Goal: Transaction & Acquisition: Purchase product/service

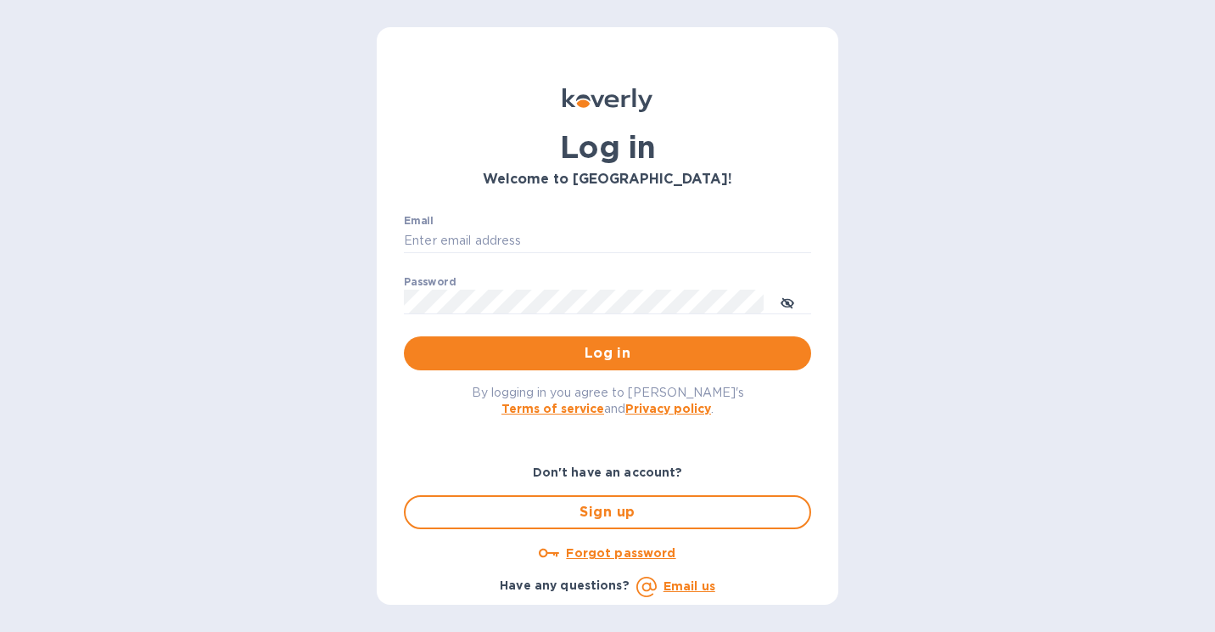
type input "[PERSON_NAME][EMAIL_ADDRESS][DOMAIN_NAME]"
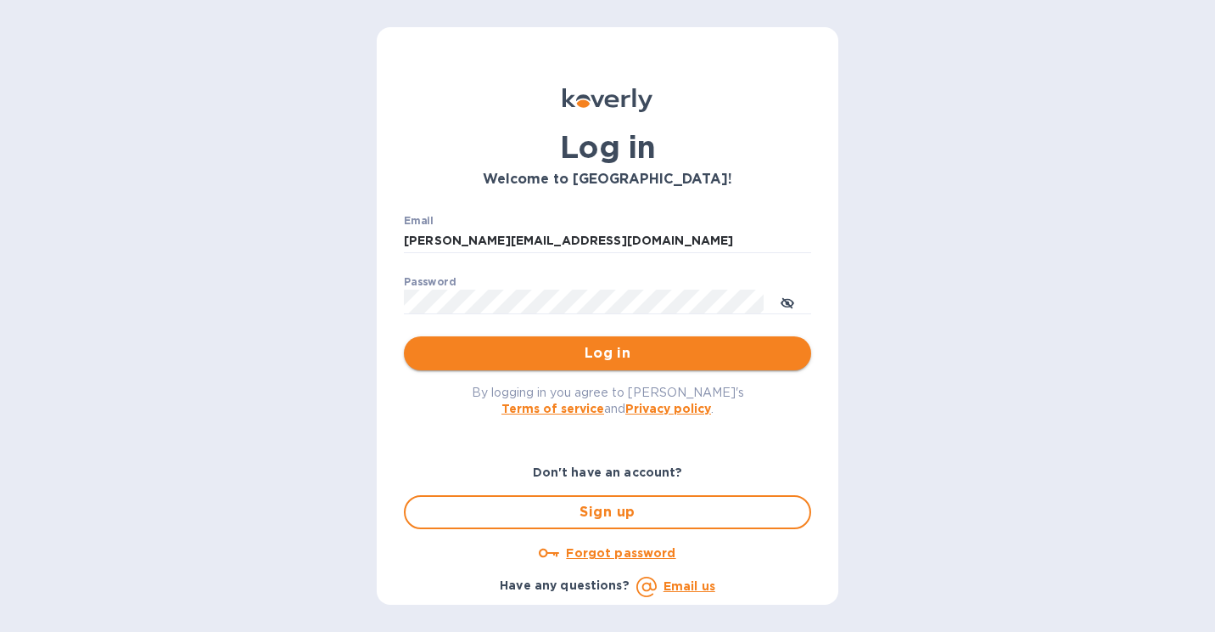
click at [649, 358] on span "Log in" at bounding box center [608, 353] width 380 height 20
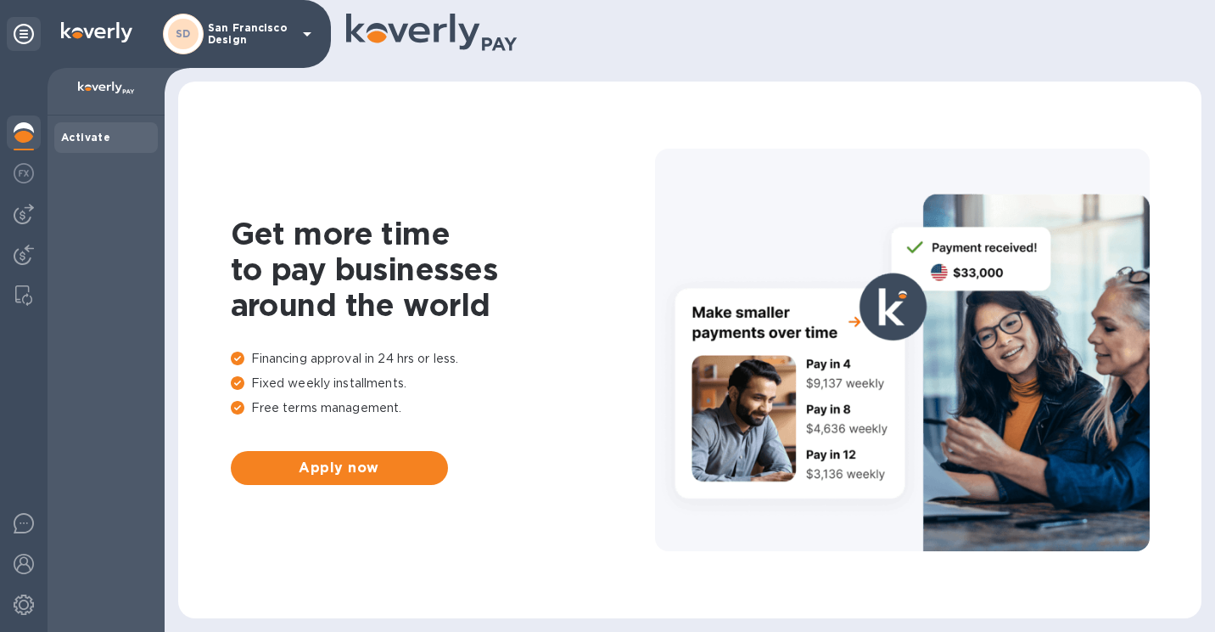
click at [0, 223] on html "SD San Francisco Design Activate Get more time to pay businesses around the wor…" at bounding box center [607, 316] width 1215 height 632
click at [14, 216] on img at bounding box center [24, 214] width 20 height 20
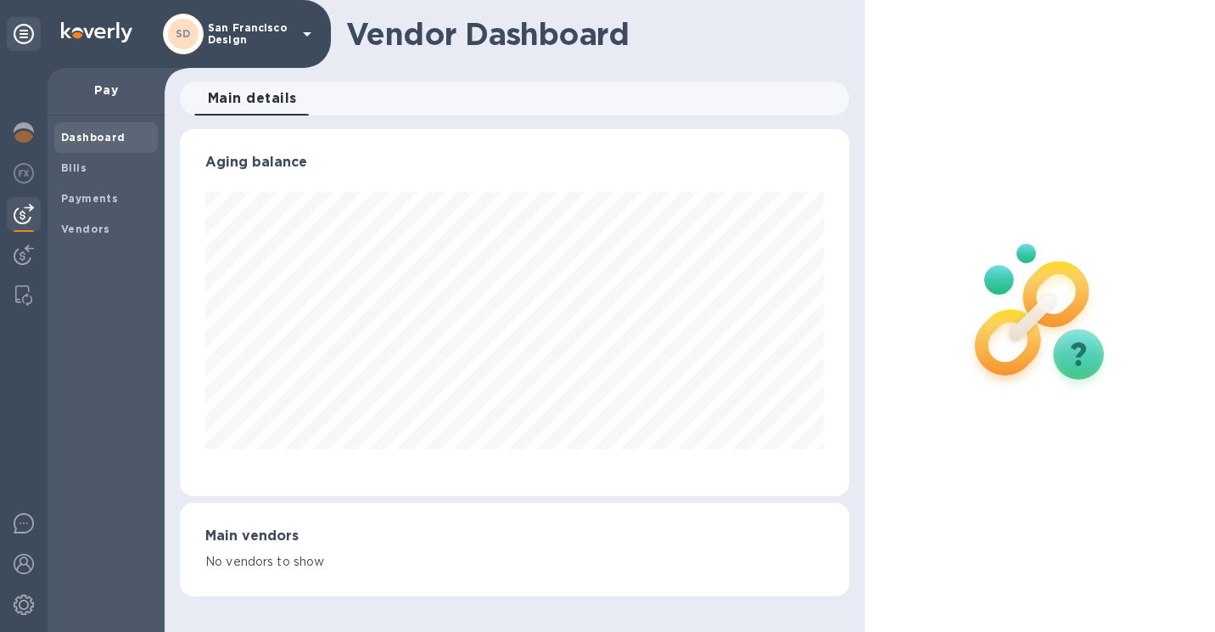
scroll to position [367, 670]
click at [94, 173] on span "Bills" at bounding box center [106, 168] width 90 height 17
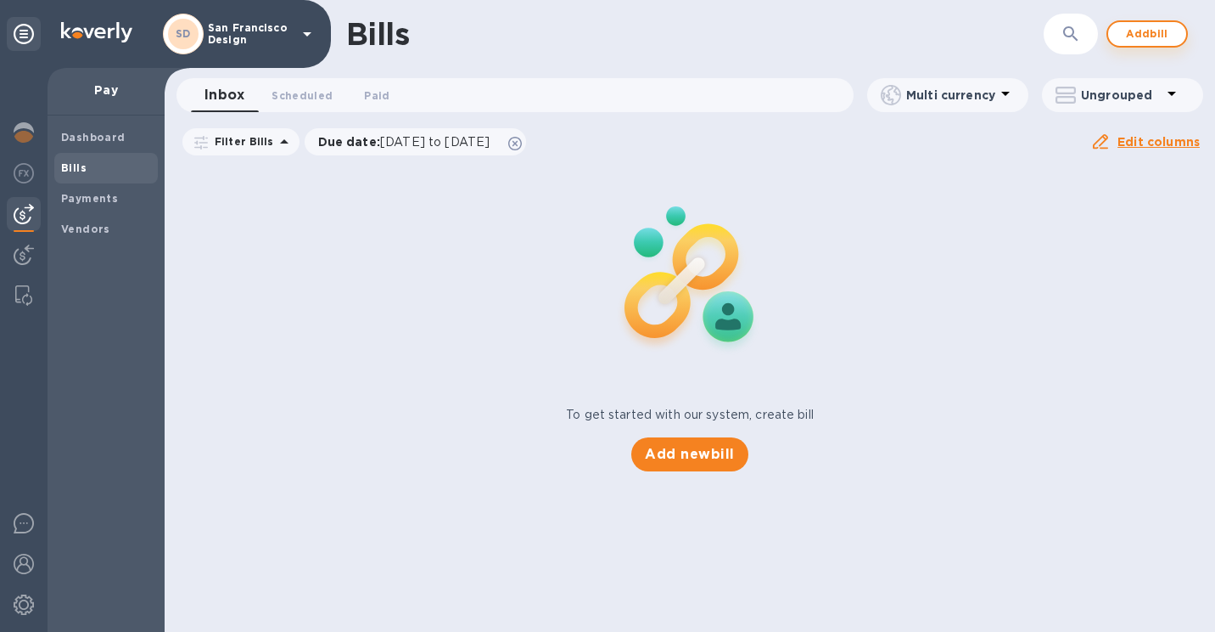
click at [1142, 30] on span "Add bill" at bounding box center [1147, 34] width 51 height 20
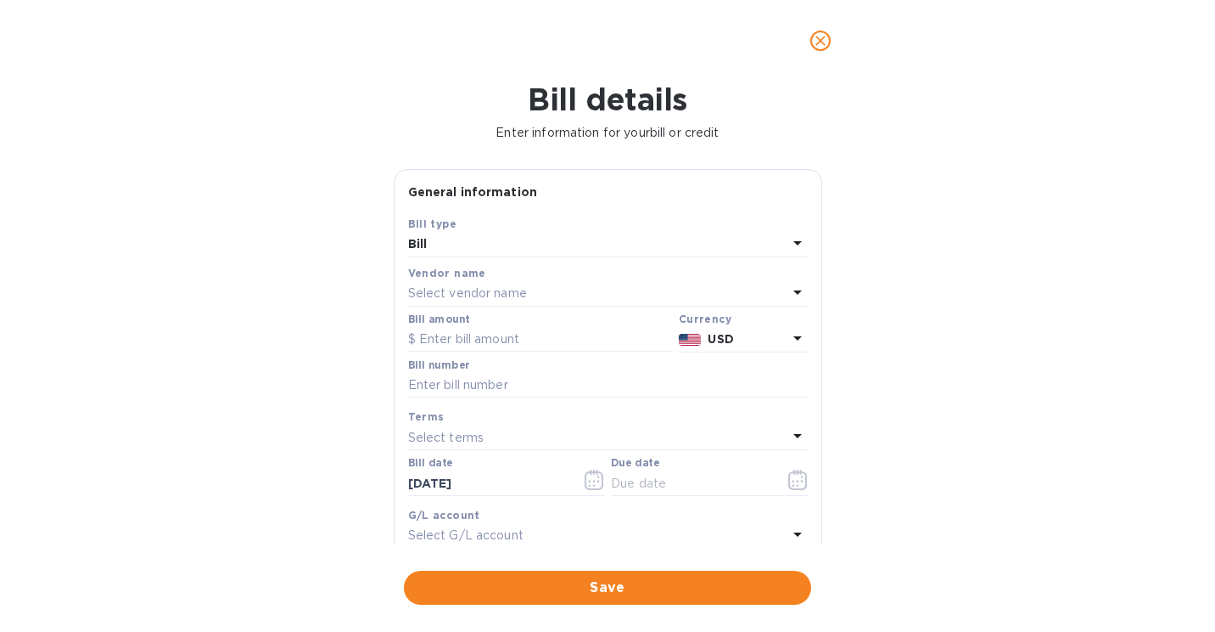
click at [524, 287] on p "Select vendor name" at bounding box center [467, 293] width 119 height 18
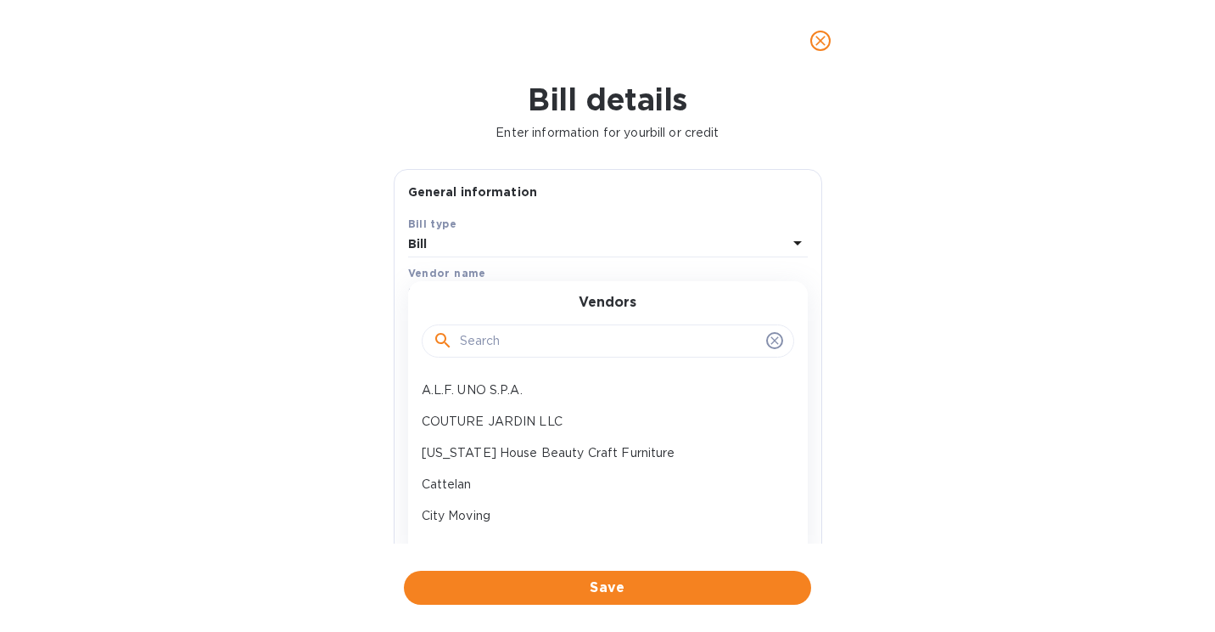
click at [497, 344] on input "text" at bounding box center [610, 340] width 300 height 25
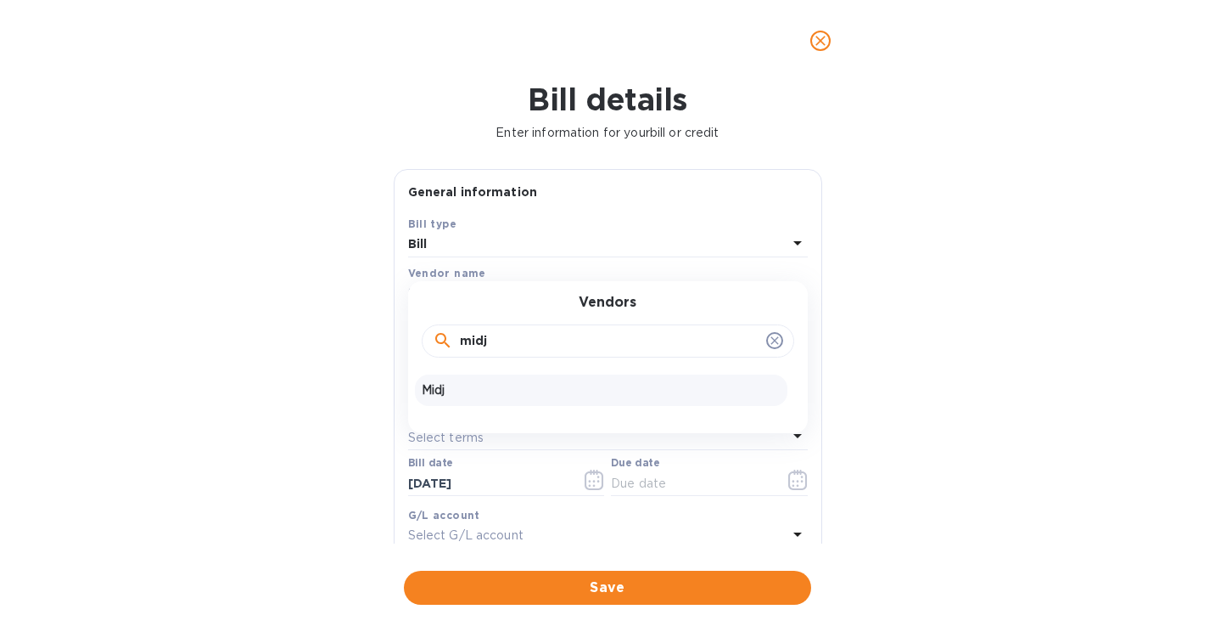
type input "midj"
click at [448, 379] on div "Midj" at bounding box center [601, 389] width 373 height 31
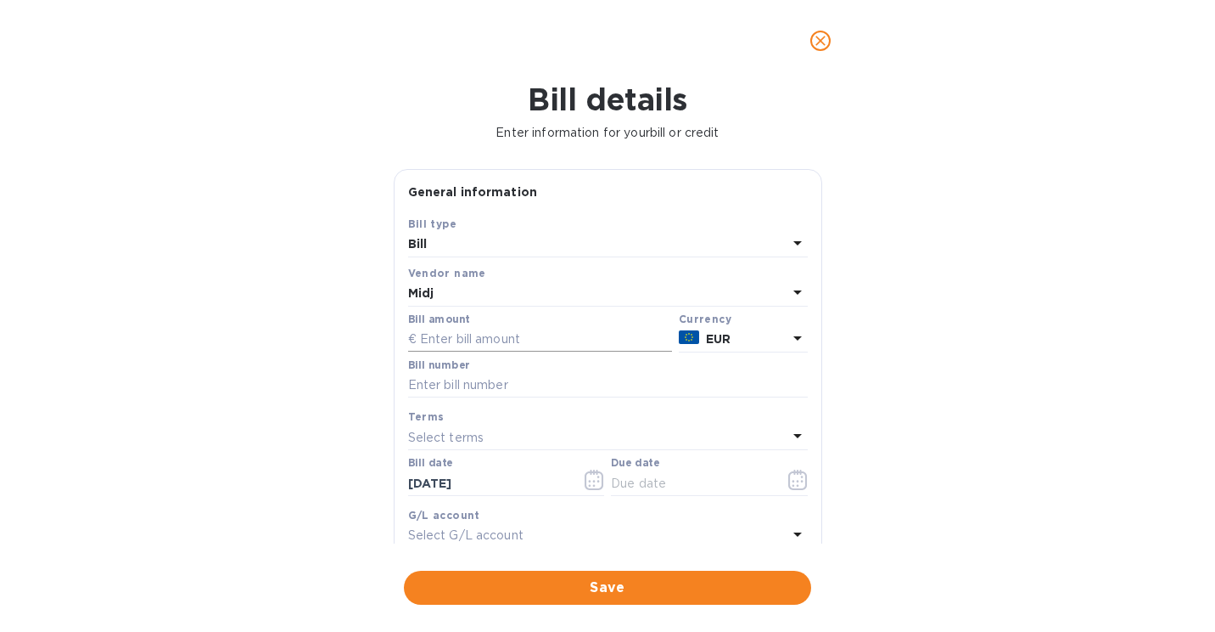
click at [480, 334] on input "text" at bounding box center [540, 339] width 264 height 25
type input "5,928"
paste input "FVC5300856"
type input "FVC5300856"
click at [792, 486] on icon "button" at bounding box center [799, 479] width 20 height 20
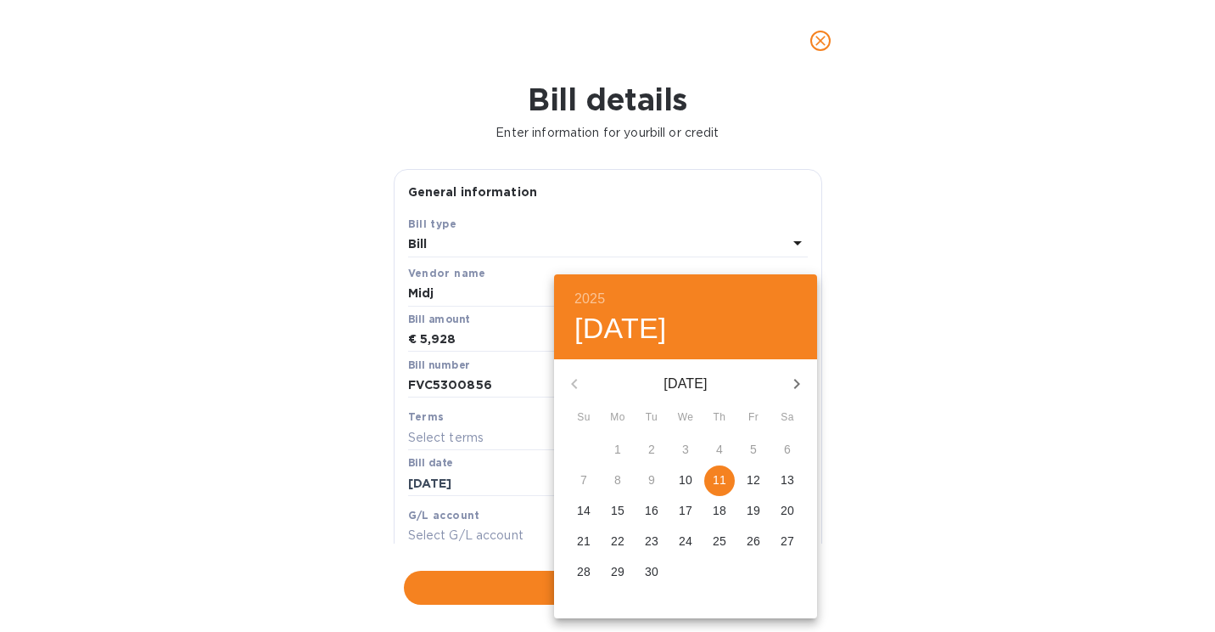
click at [732, 478] on span "11" at bounding box center [720, 479] width 31 height 17
type input "[DATE]"
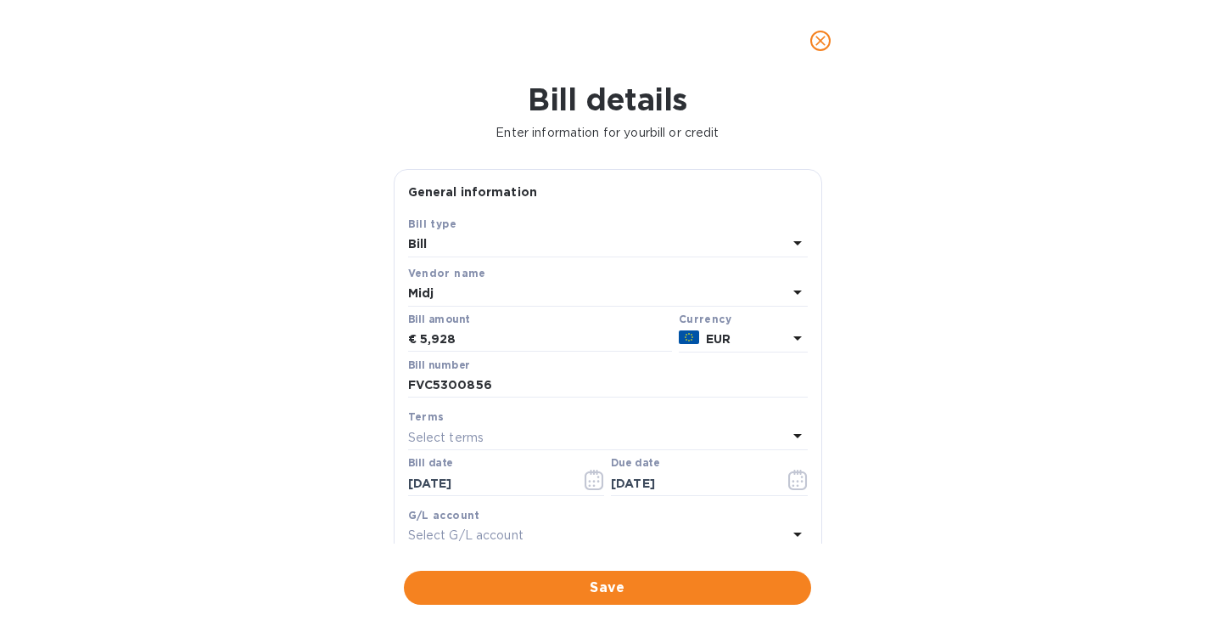
scroll to position [264, 0]
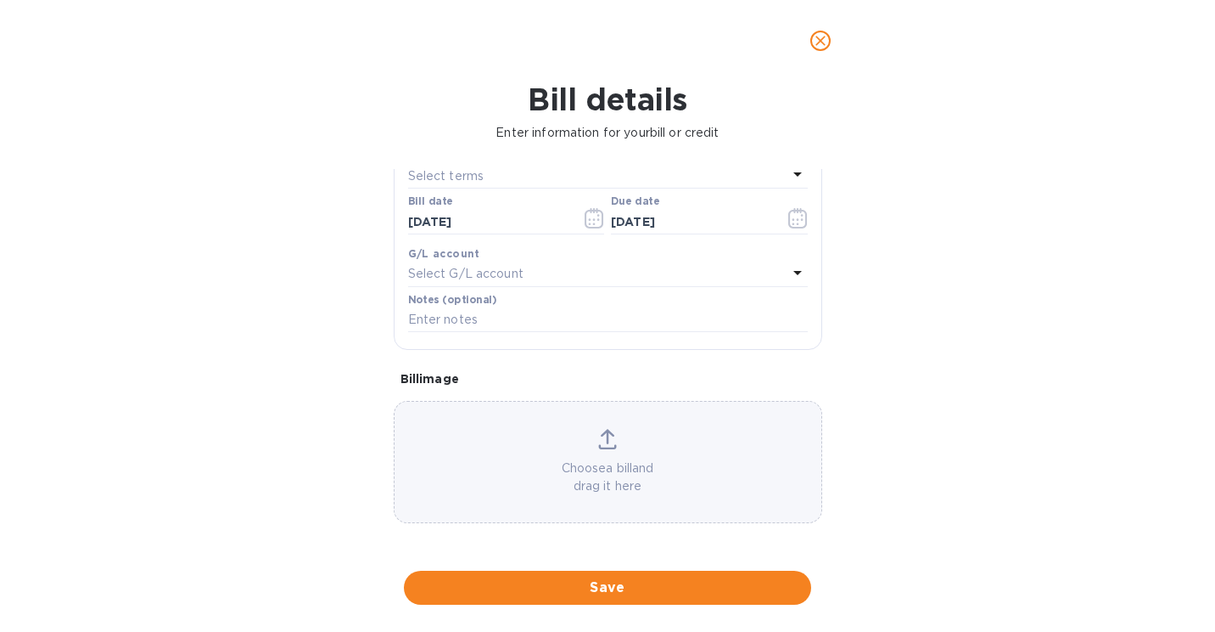
click at [621, 458] on div "Choose a bill and drag it here" at bounding box center [608, 462] width 427 height 66
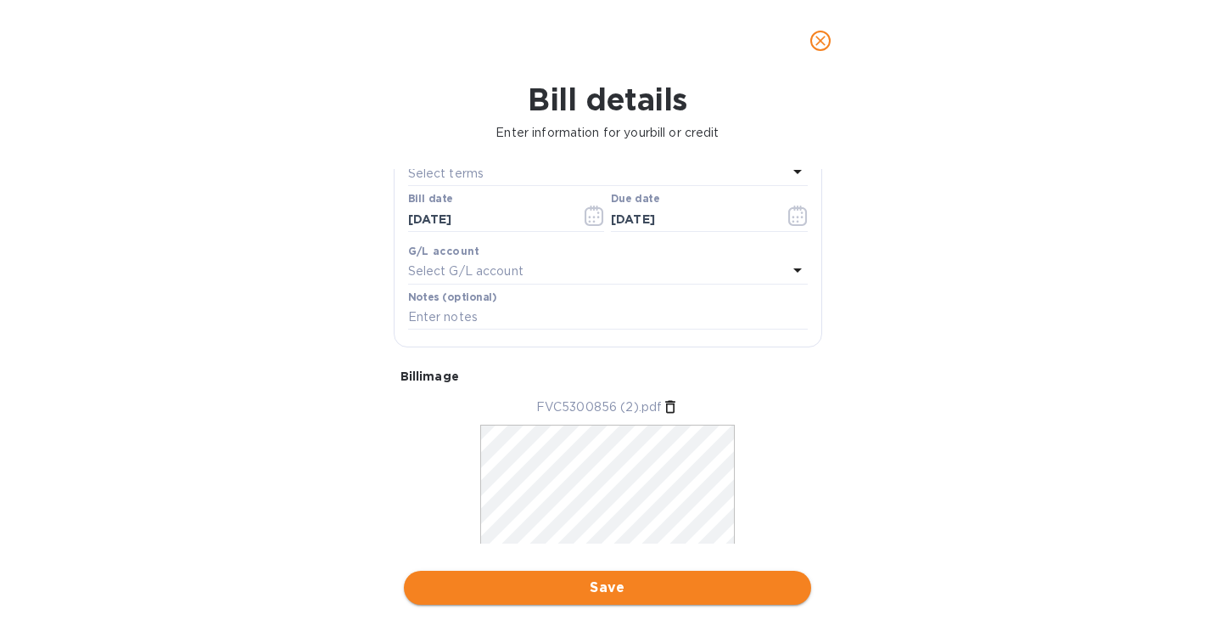
click at [615, 579] on span "Save" at bounding box center [608, 587] width 380 height 20
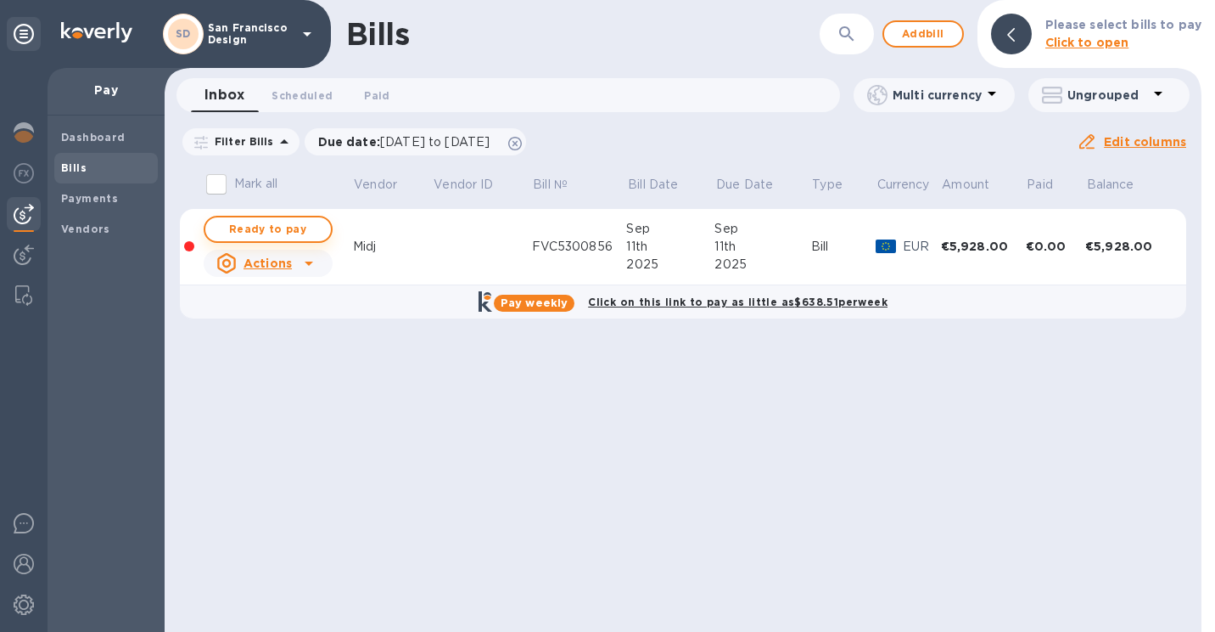
click at [213, 221] on button "Ready to pay" at bounding box center [268, 229] width 129 height 27
checkbox input "true"
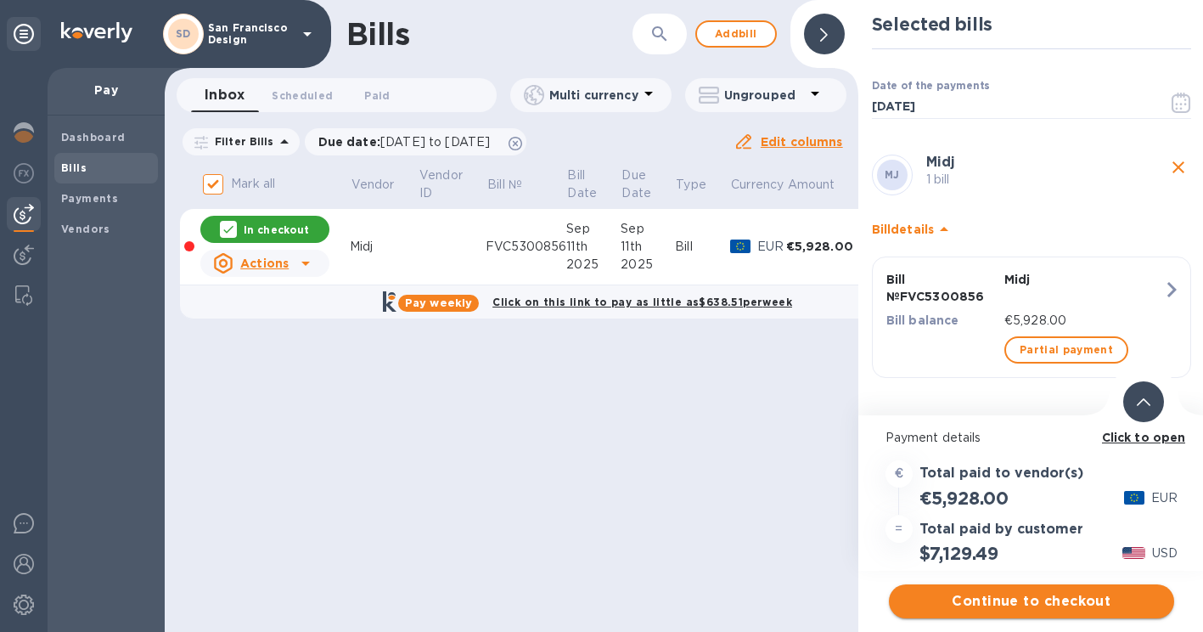
click at [1018, 594] on span "Continue to checkout" at bounding box center [1031, 601] width 258 height 20
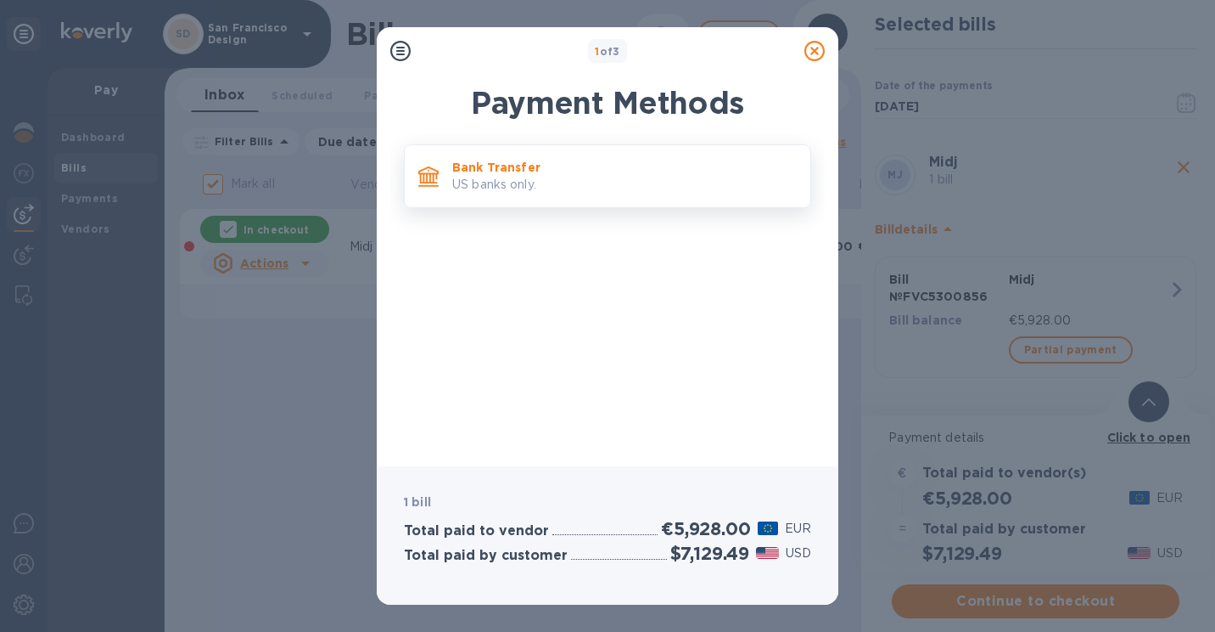
click at [482, 180] on p "US banks only." at bounding box center [624, 185] width 345 height 18
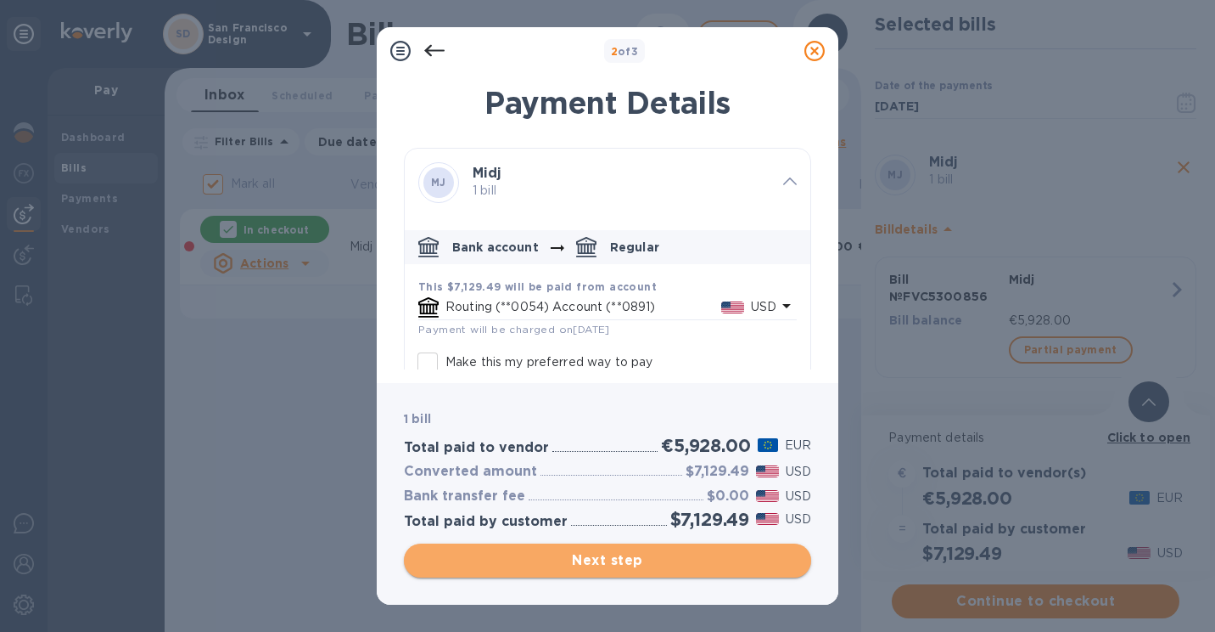
click at [559, 553] on span "Next step" at bounding box center [608, 560] width 380 height 20
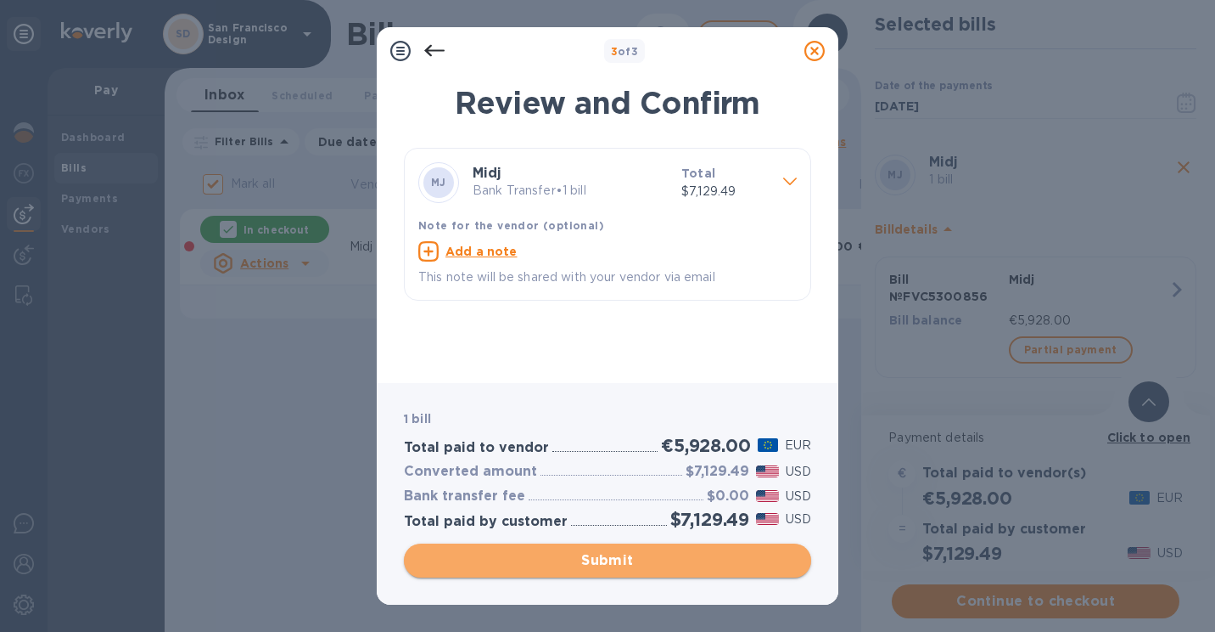
drag, startPoint x: 559, startPoint y: 553, endPoint x: 524, endPoint y: 559, distance: 35.5
click at [524, 559] on span "Submit" at bounding box center [608, 560] width 380 height 20
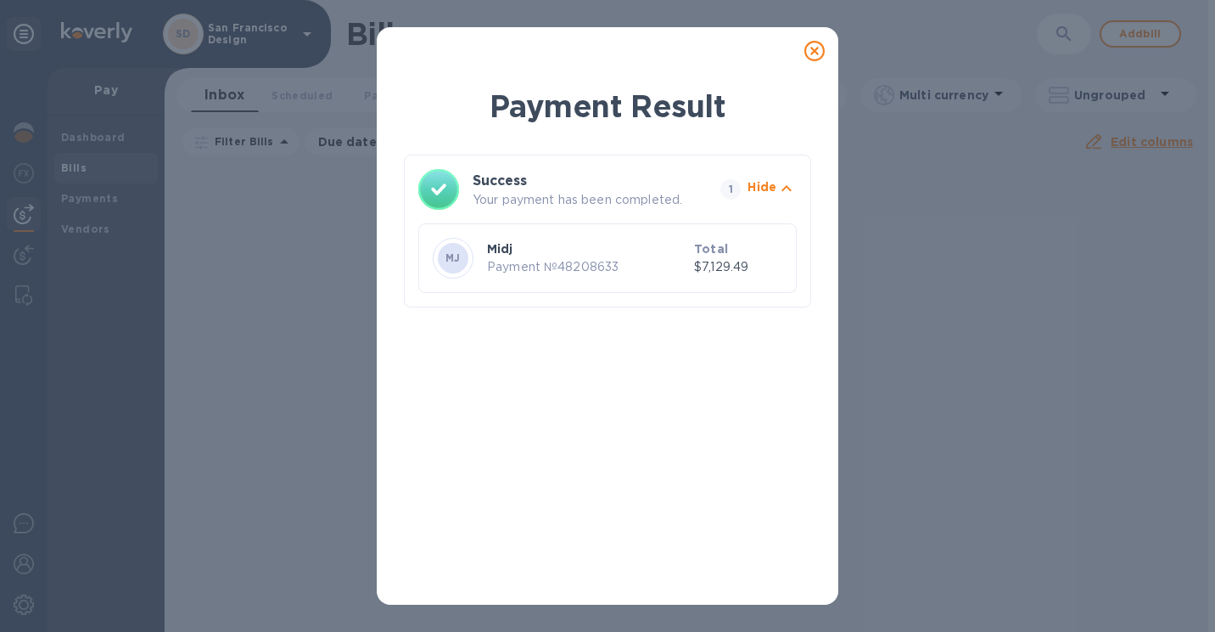
click at [811, 54] on icon at bounding box center [815, 51] width 20 height 20
